Goal: Task Accomplishment & Management: Manage account settings

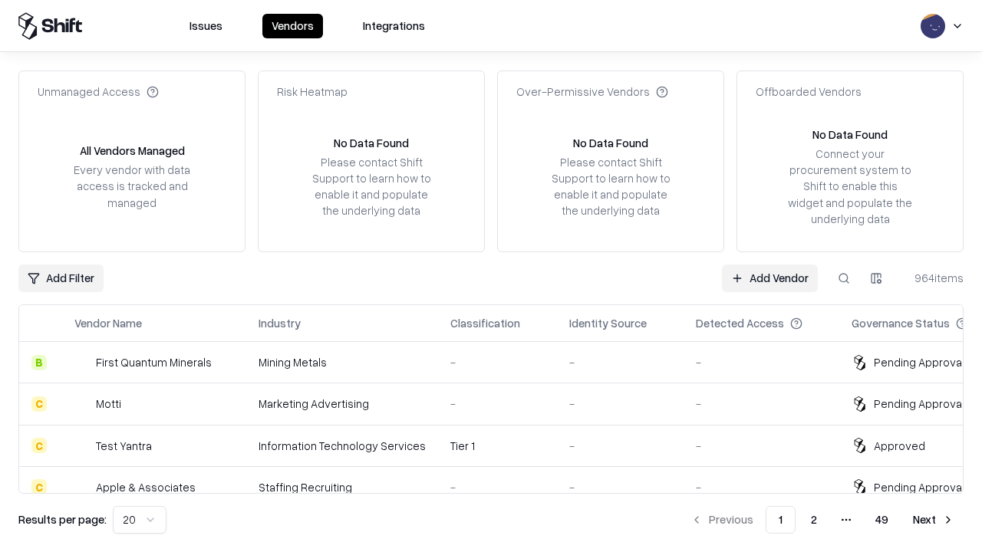
click at [769, 278] on link "Add Vendor" at bounding box center [770, 279] width 96 height 28
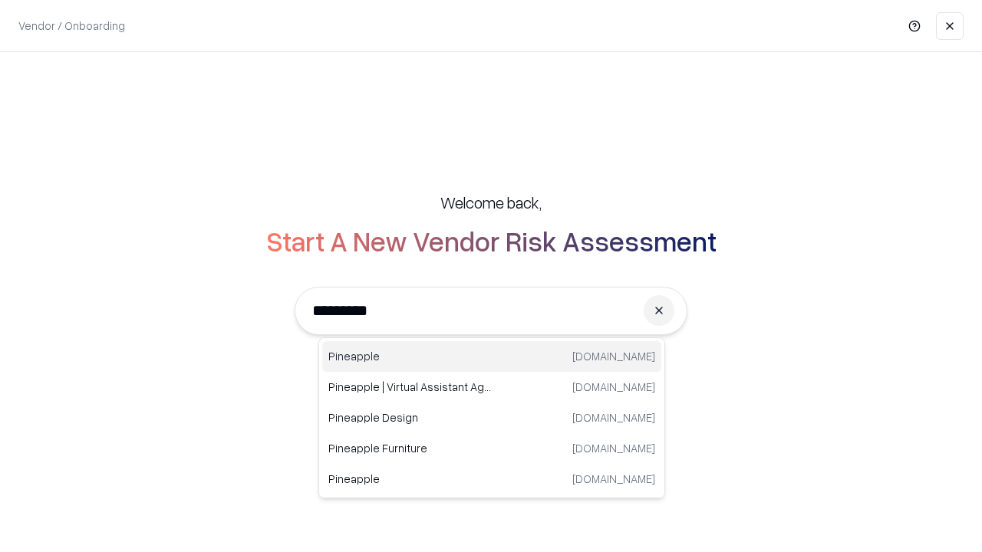
click at [492, 357] on div "Pineapple [DOMAIN_NAME]" at bounding box center [491, 356] width 339 height 31
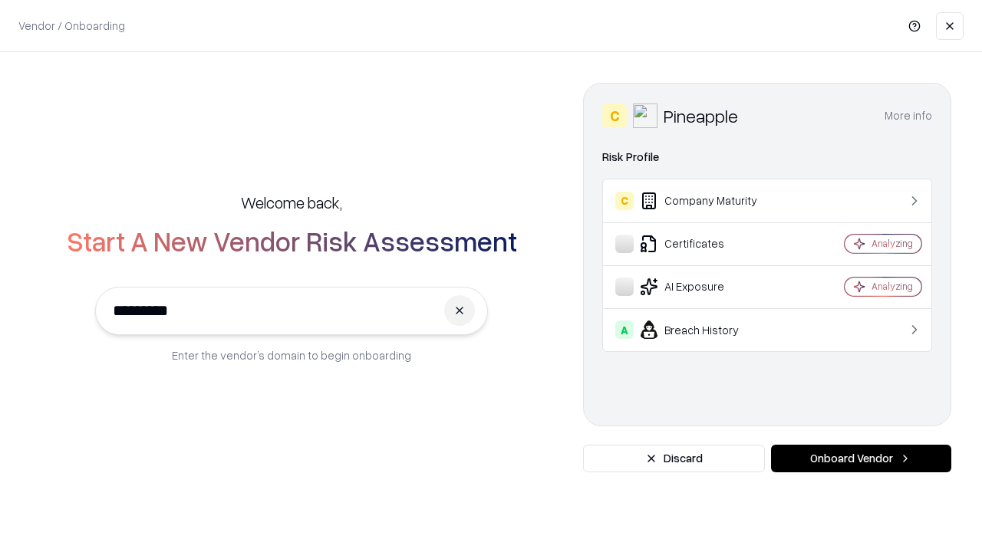
type input "*********"
click at [861, 459] on button "Onboard Vendor" at bounding box center [861, 459] width 180 height 28
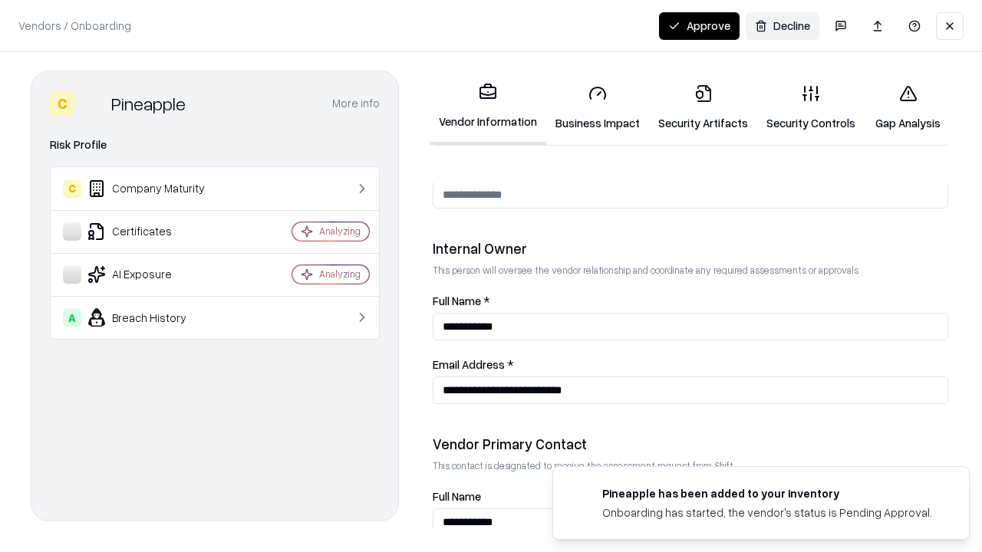
scroll to position [795, 0]
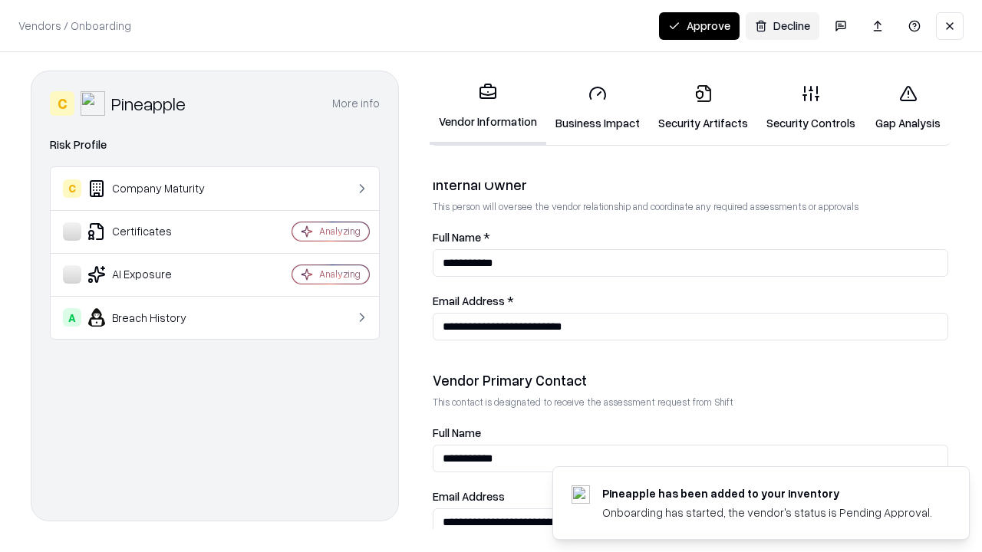
click at [598, 107] on link "Business Impact" at bounding box center [597, 107] width 103 height 71
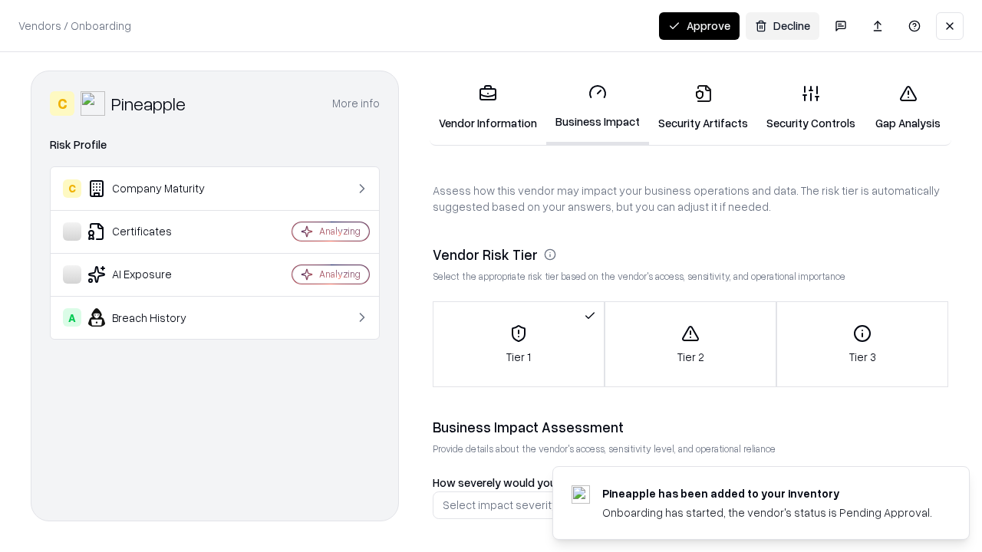
click at [703, 107] on link "Security Artifacts" at bounding box center [703, 107] width 108 height 71
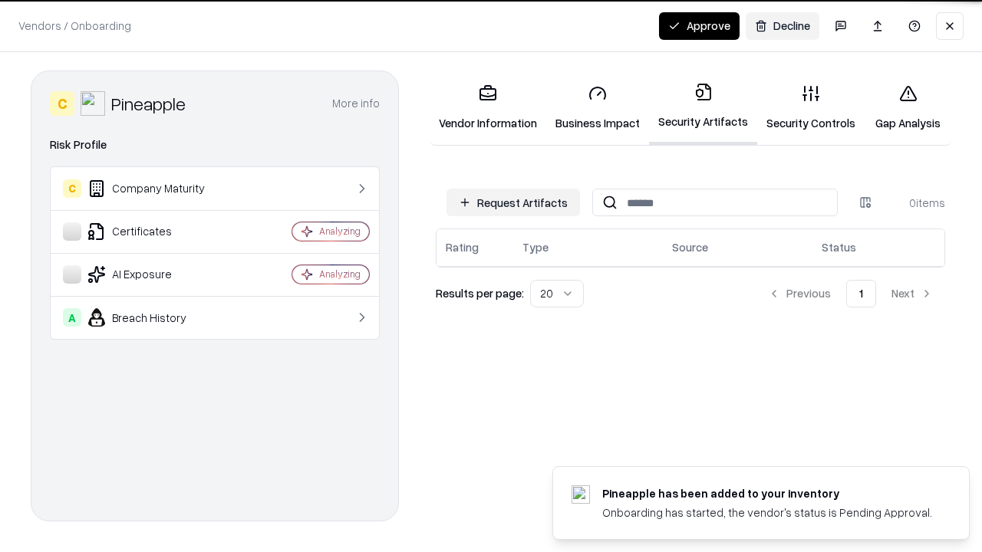
click at [513, 203] on button "Request Artifacts" at bounding box center [512, 203] width 133 height 28
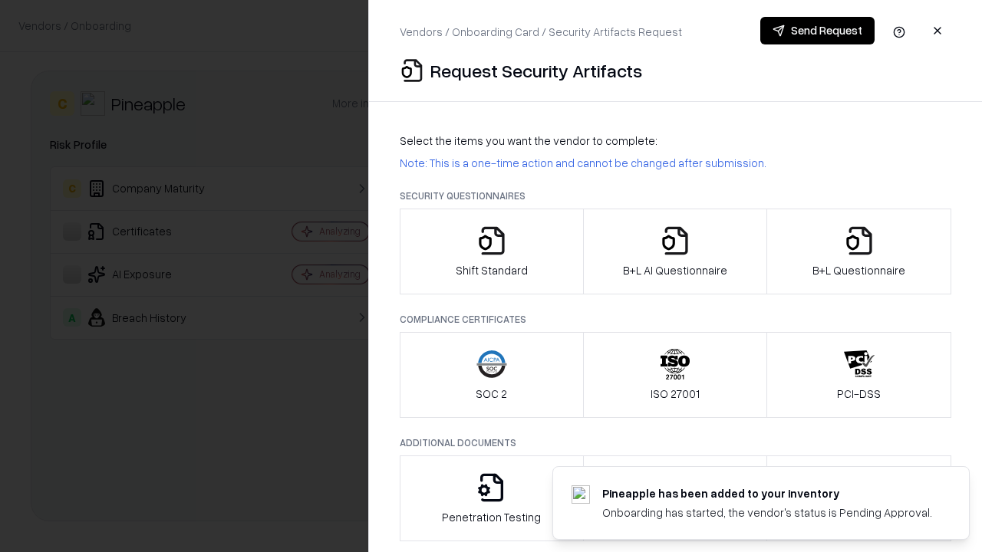
click at [491, 252] on icon "button" at bounding box center [491, 241] width 31 height 31
click at [817, 31] on button "Send Request" at bounding box center [817, 31] width 114 height 28
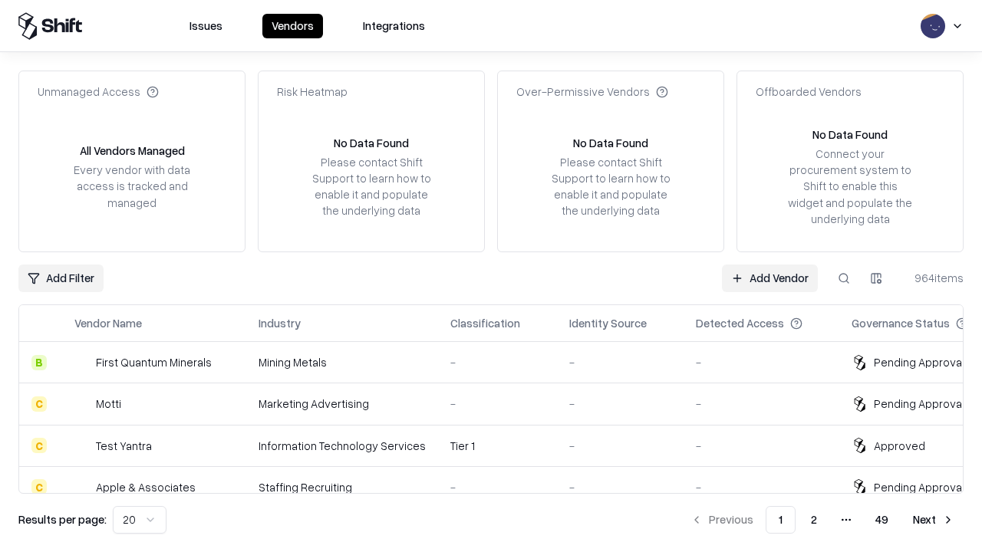
click at [844, 278] on button at bounding box center [844, 279] width 28 height 28
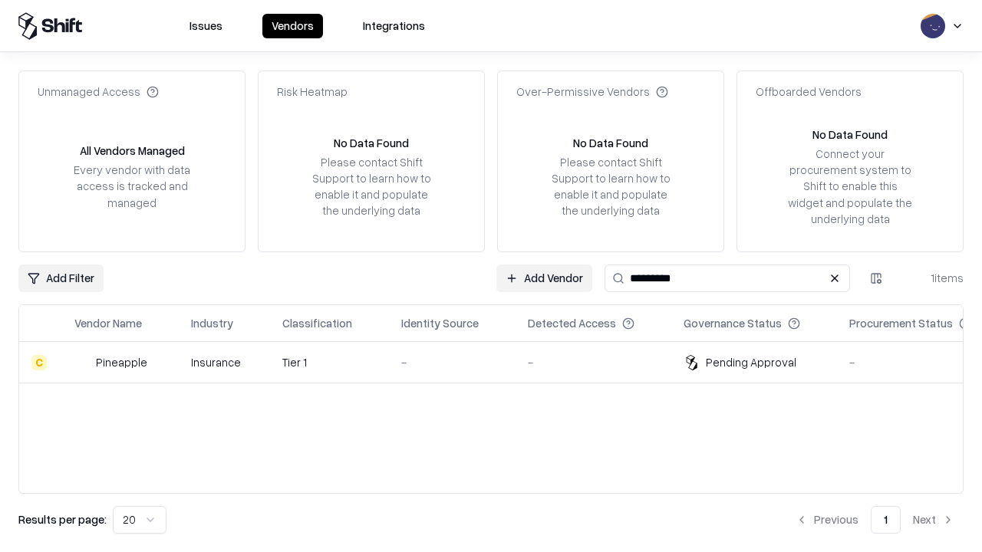
type input "*********"
click at [500, 362] on div "-" at bounding box center [452, 362] width 102 height 16
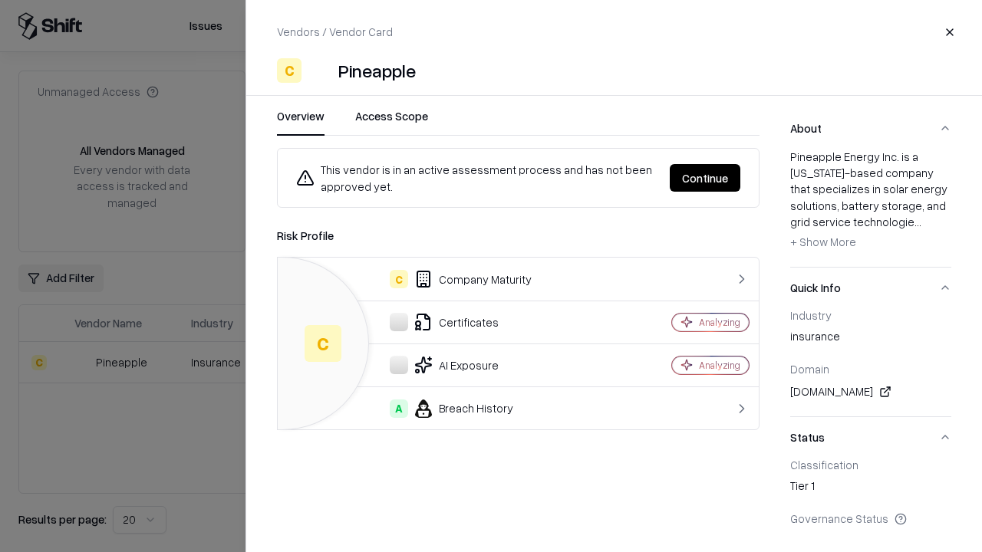
click at [705, 178] on button "Continue" at bounding box center [705, 178] width 71 height 28
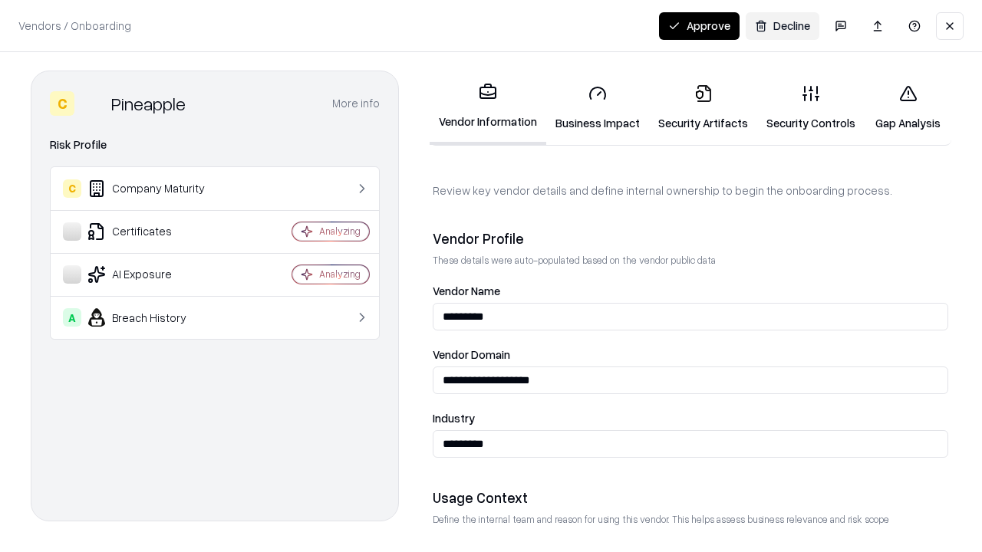
click at [703, 107] on link "Security Artifacts" at bounding box center [703, 107] width 108 height 71
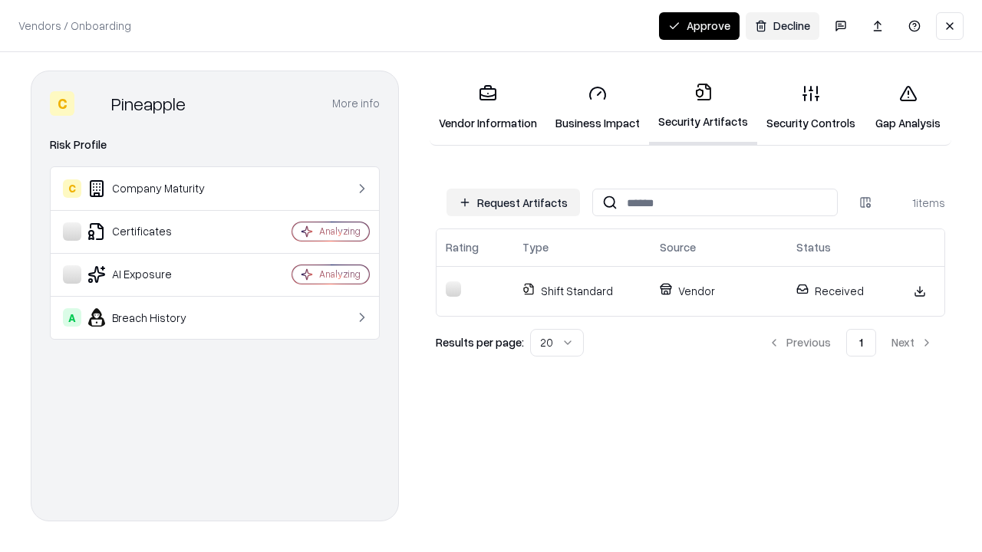
click at [699, 25] on button "Approve" at bounding box center [699, 26] width 81 height 28
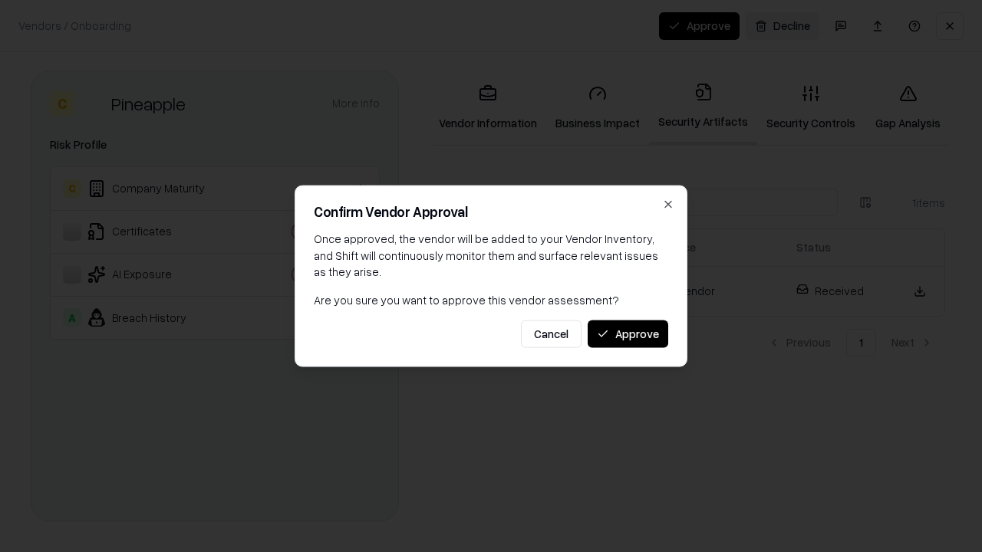
click at [627, 334] on button "Approve" at bounding box center [628, 334] width 81 height 28
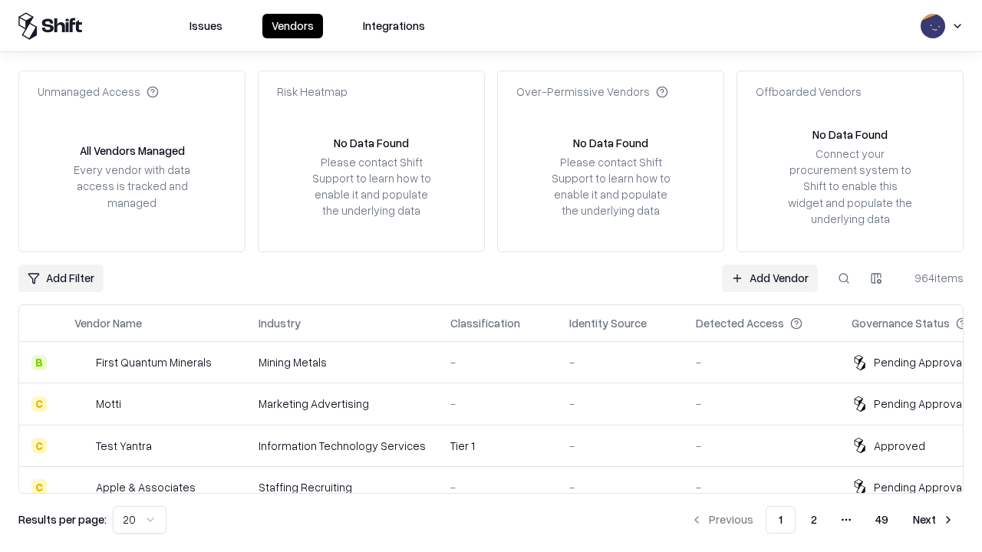
type input "*********"
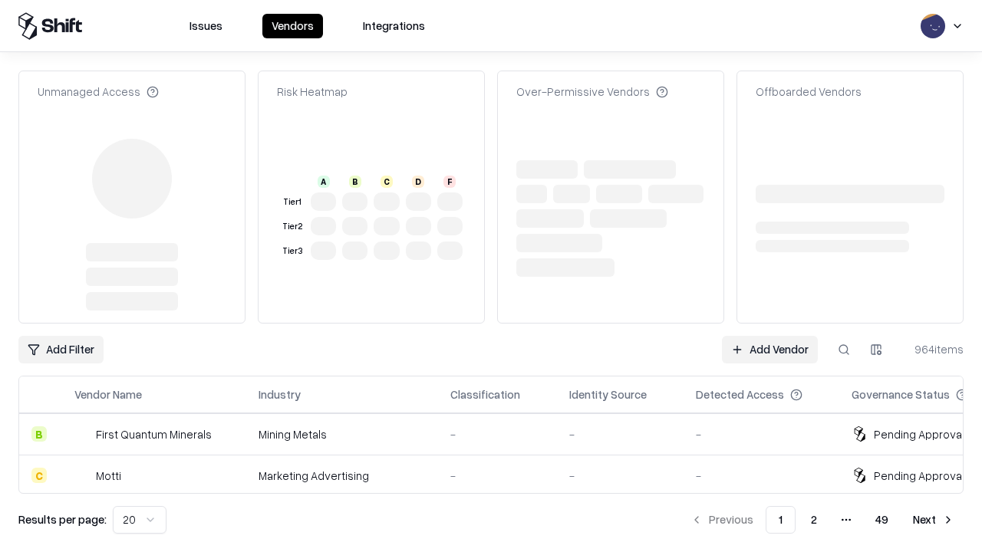
click at [769, 336] on link "Add Vendor" at bounding box center [770, 350] width 96 height 28
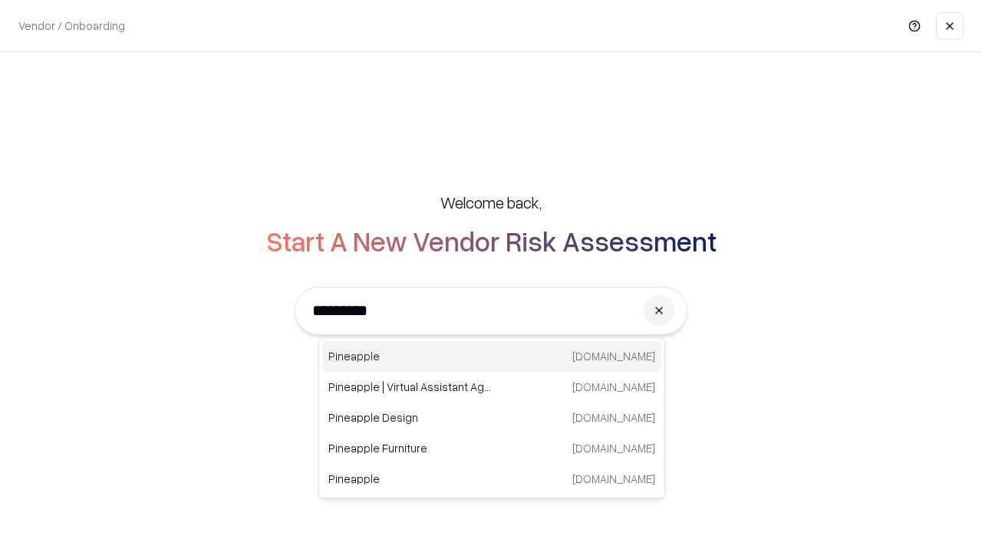
click at [492, 357] on div "Pineapple [DOMAIN_NAME]" at bounding box center [491, 356] width 339 height 31
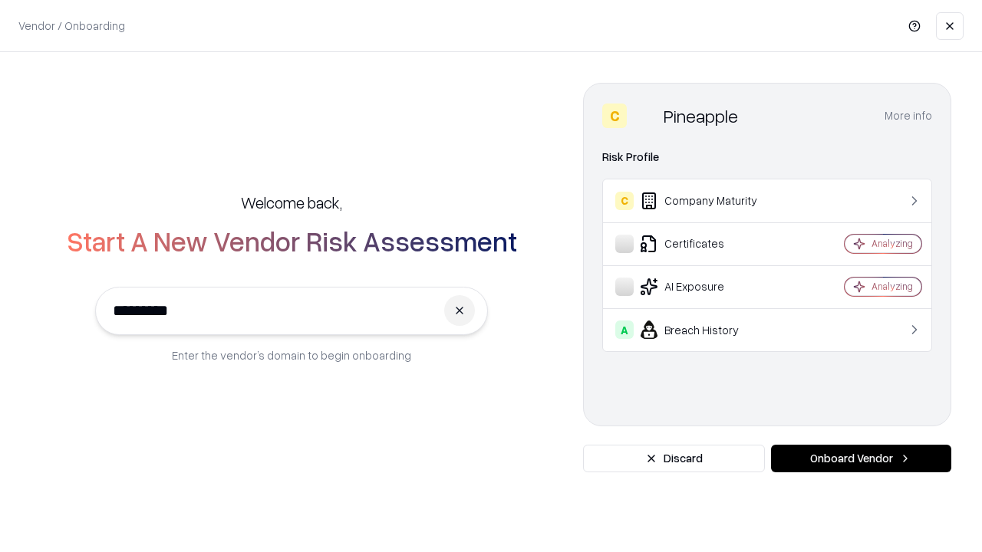
type input "*********"
click at [861, 459] on button "Onboard Vendor" at bounding box center [861, 459] width 180 height 28
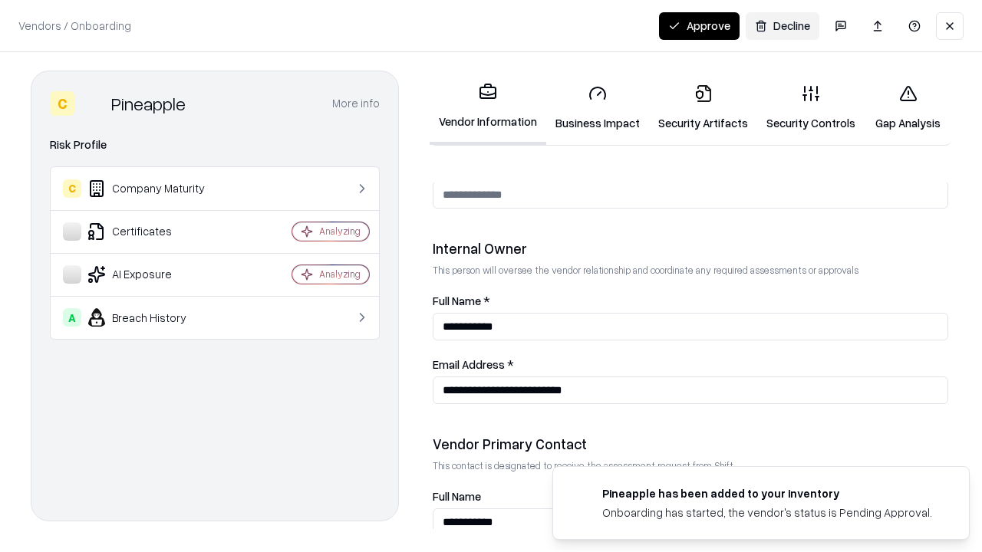
scroll to position [795, 0]
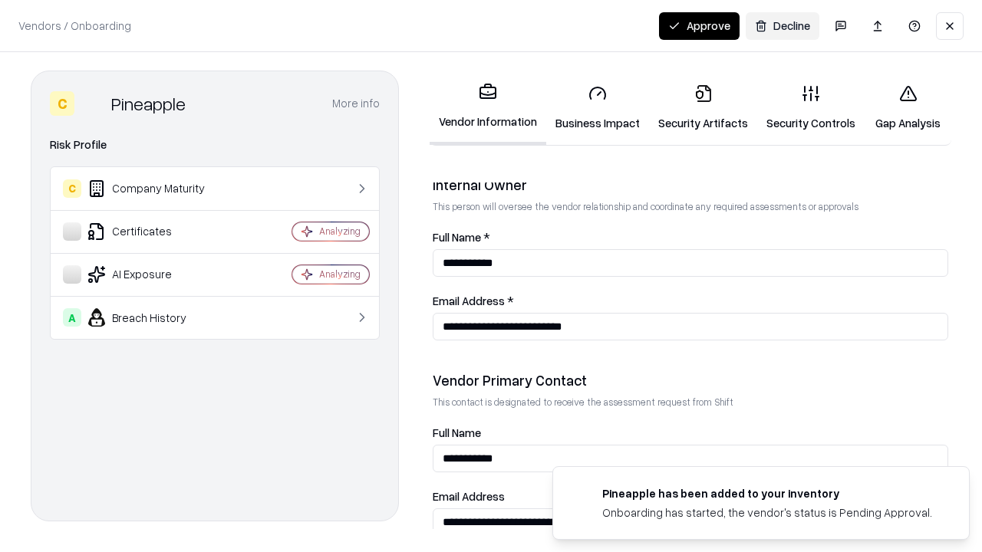
click at [699, 25] on button "Approve" at bounding box center [699, 26] width 81 height 28
